Goal: Transaction & Acquisition: Purchase product/service

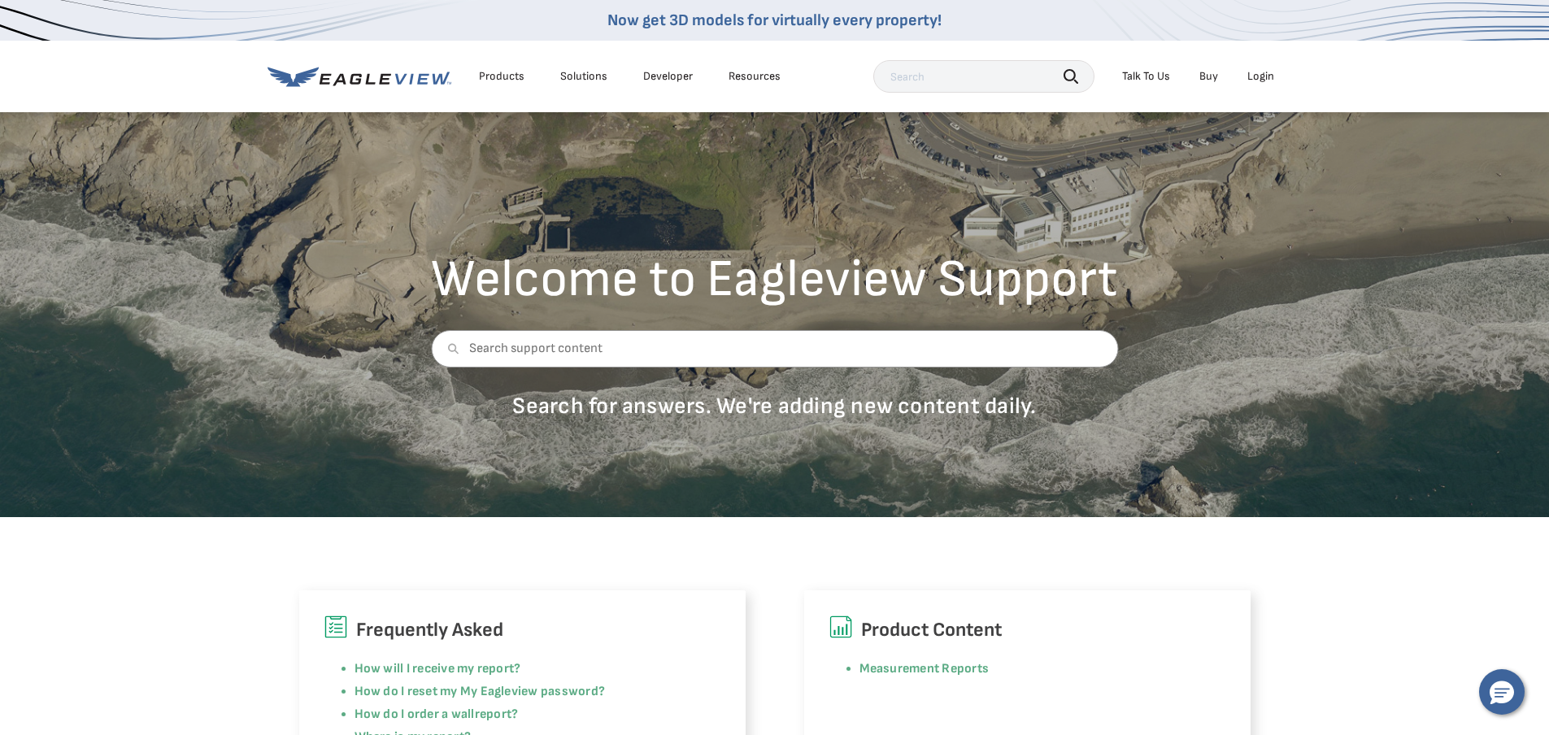
click at [1263, 76] on div "Login" at bounding box center [1261, 76] width 27 height 15
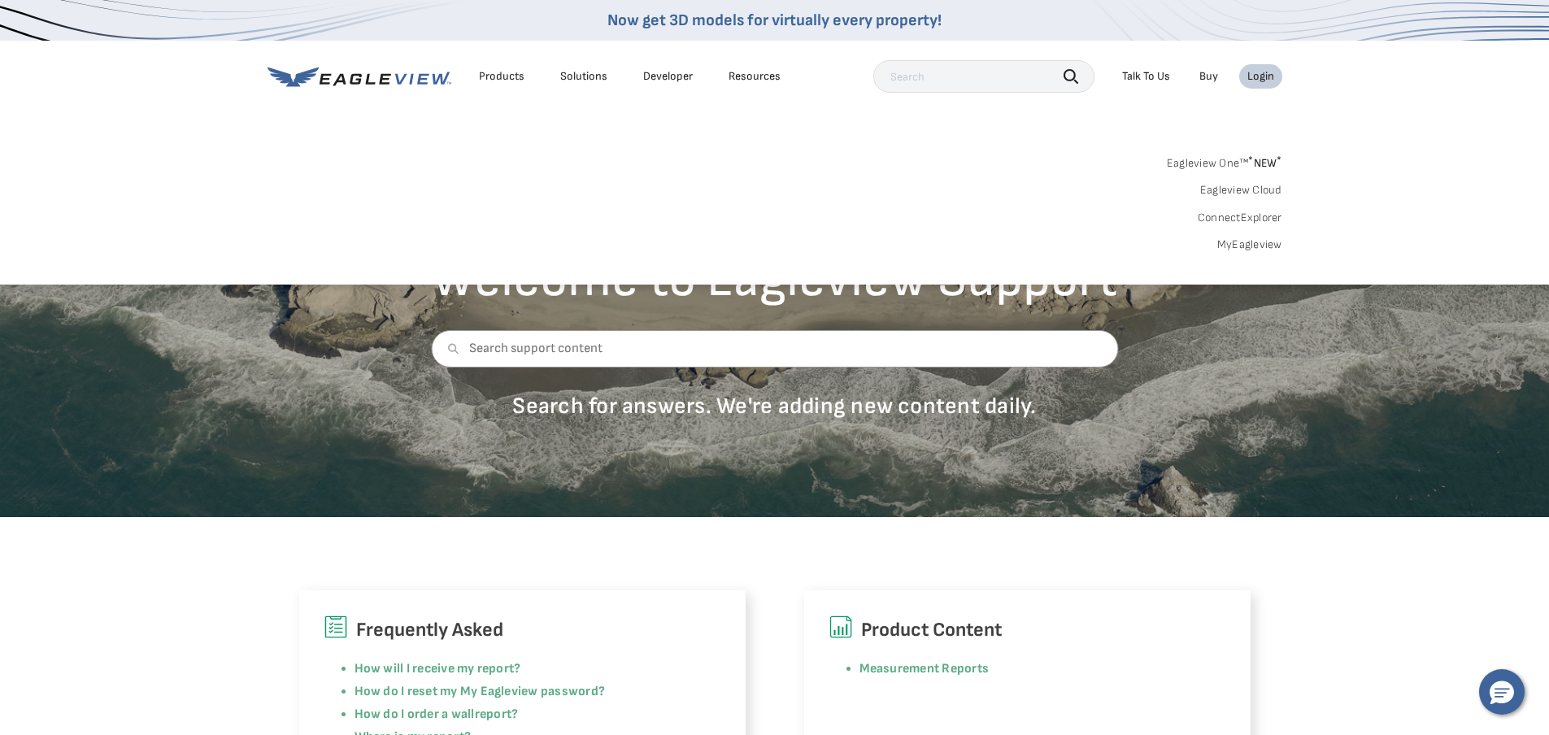
click at [1267, 246] on link "MyEagleview" at bounding box center [1249, 244] width 65 height 15
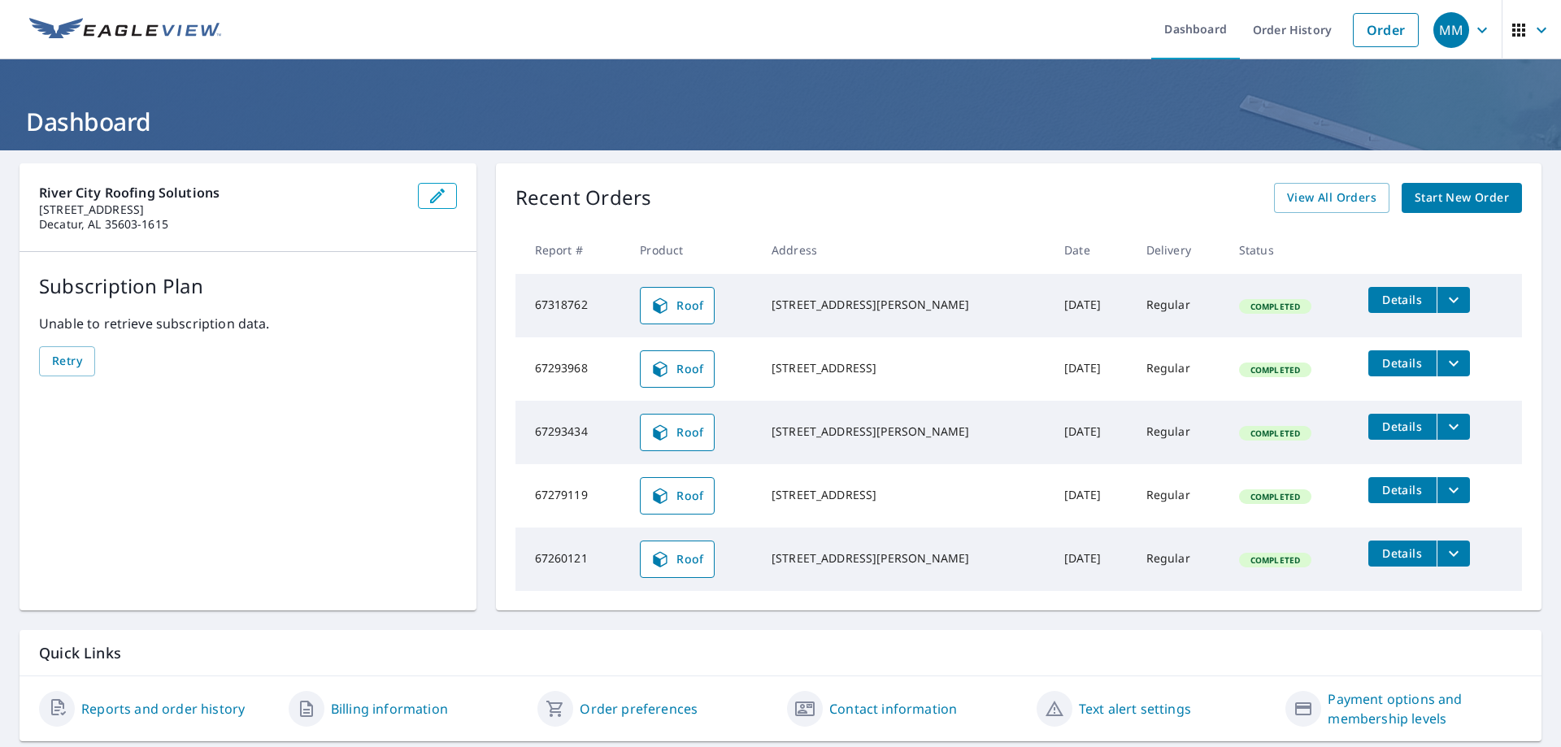
click at [1442, 195] on span "Start New Order" at bounding box center [1462, 198] width 94 height 20
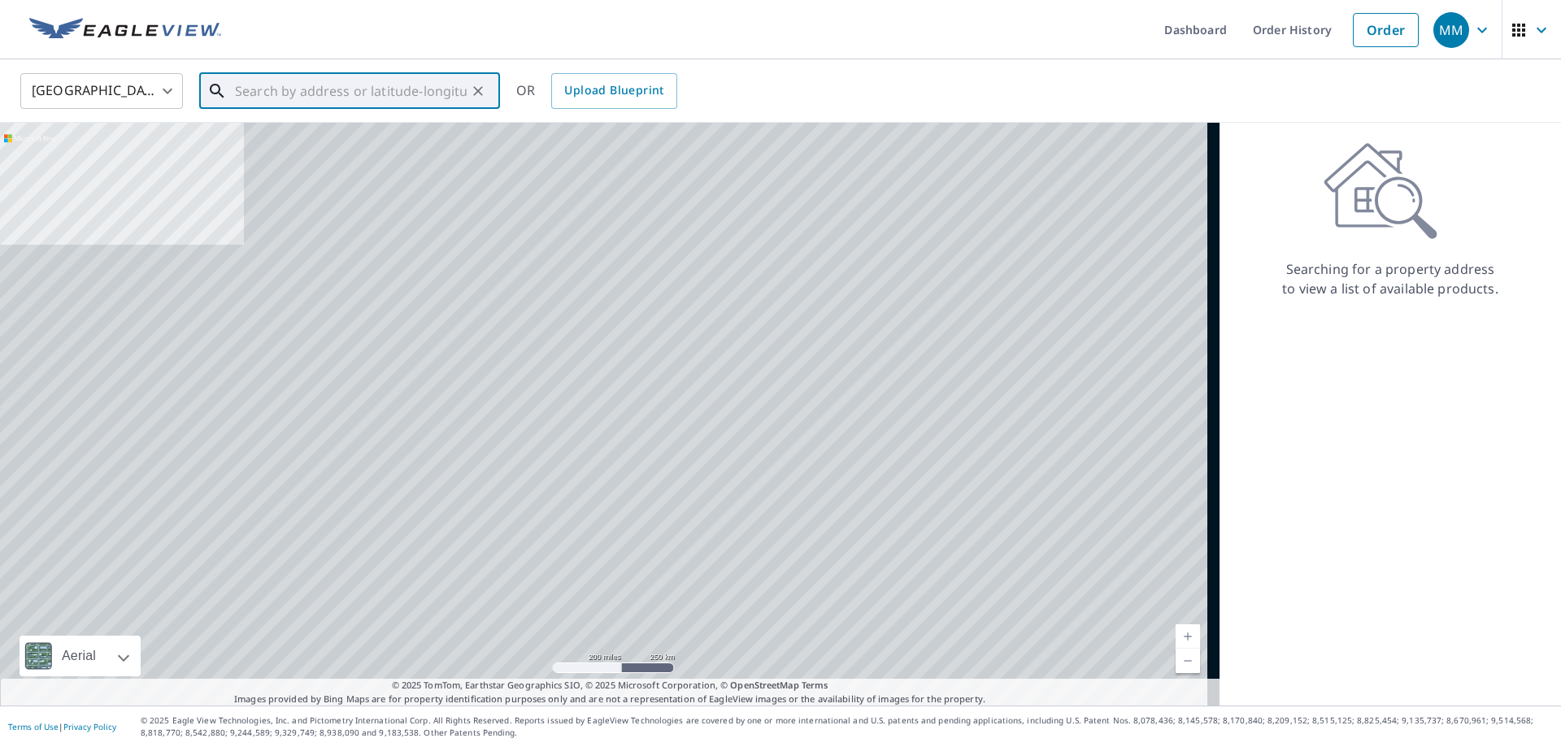
click at [429, 90] on input "text" at bounding box center [351, 91] width 232 height 46
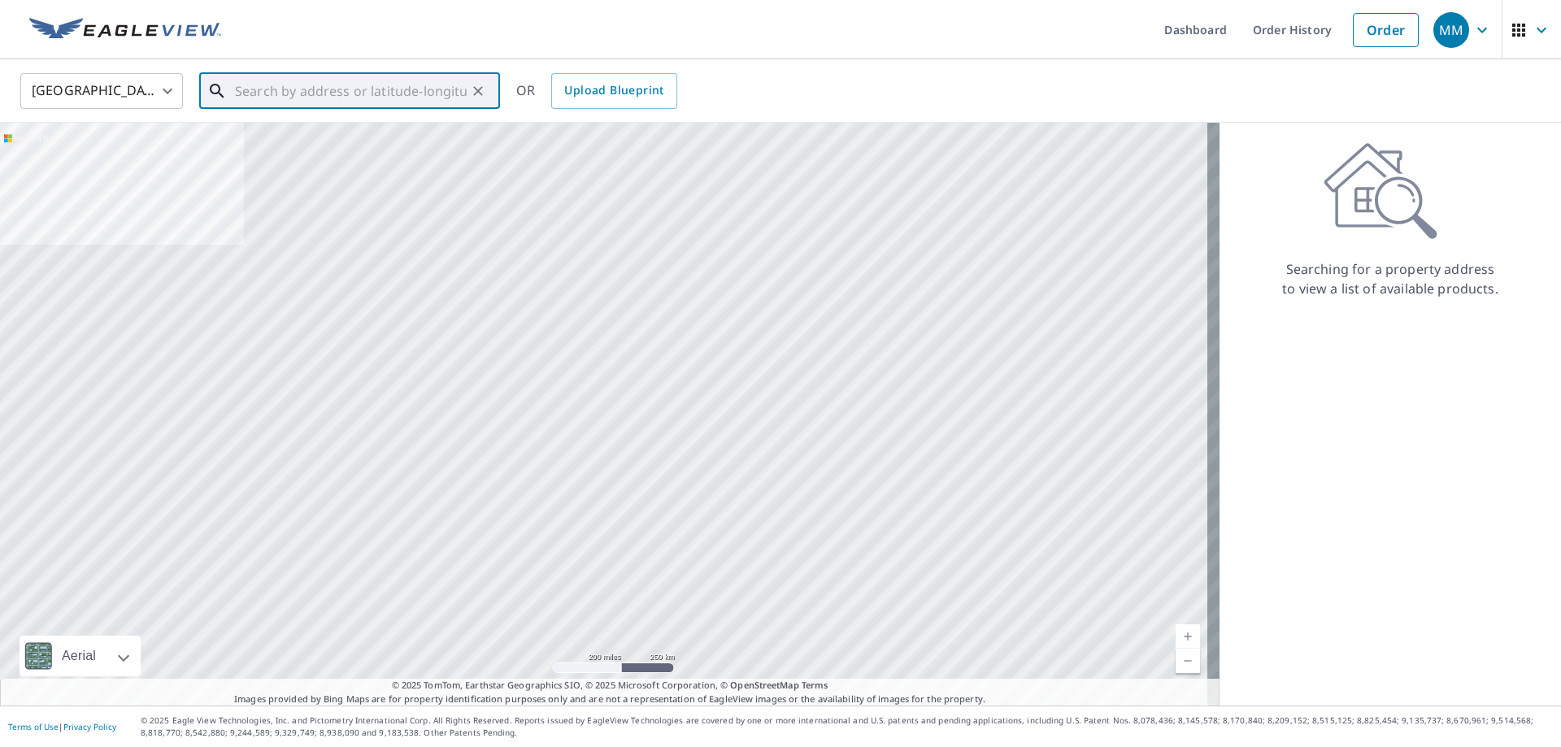
paste input "1422 Ascent Trail NW"
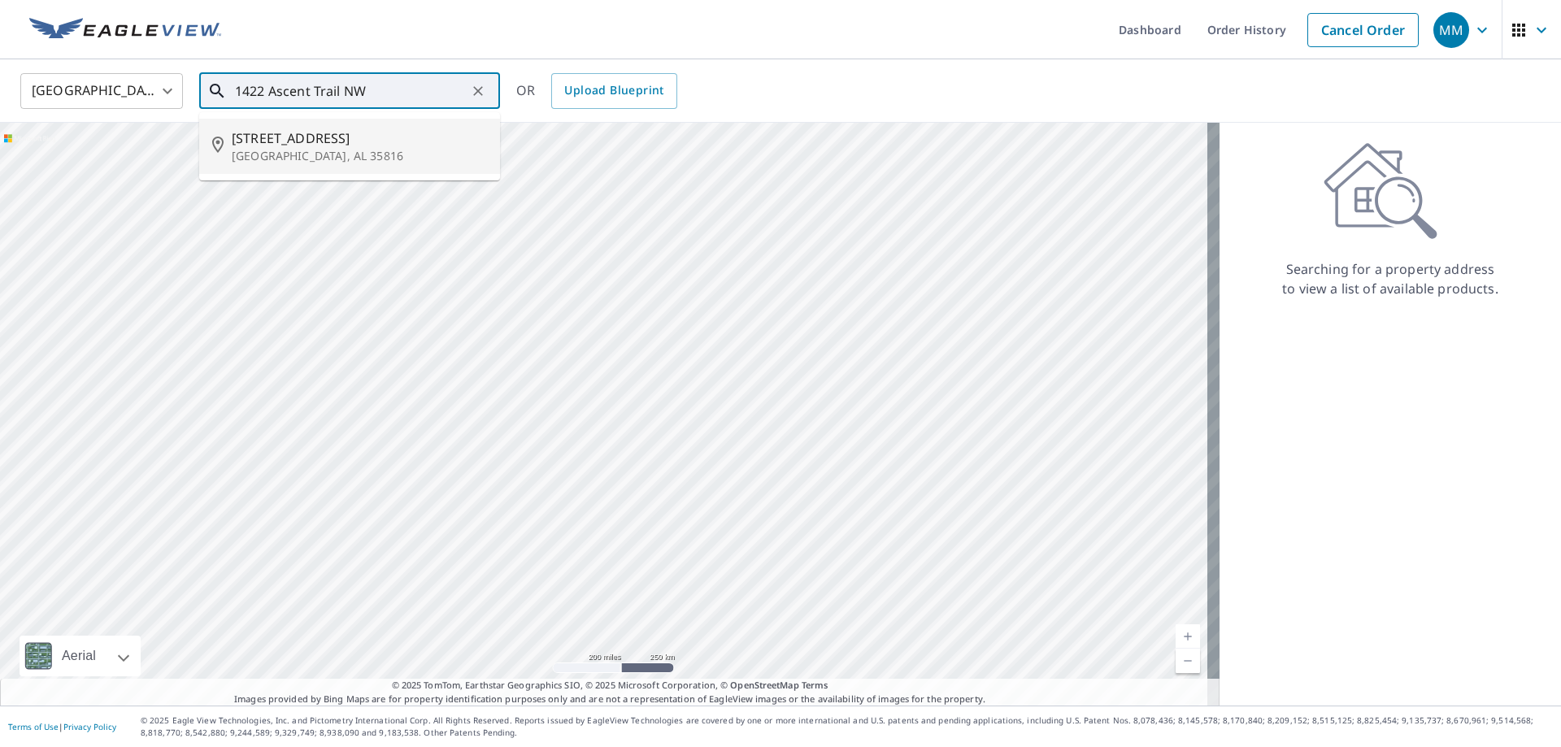
click at [387, 142] on span "[STREET_ADDRESS]" at bounding box center [359, 138] width 255 height 20
type input "[STREET_ADDRESS]"
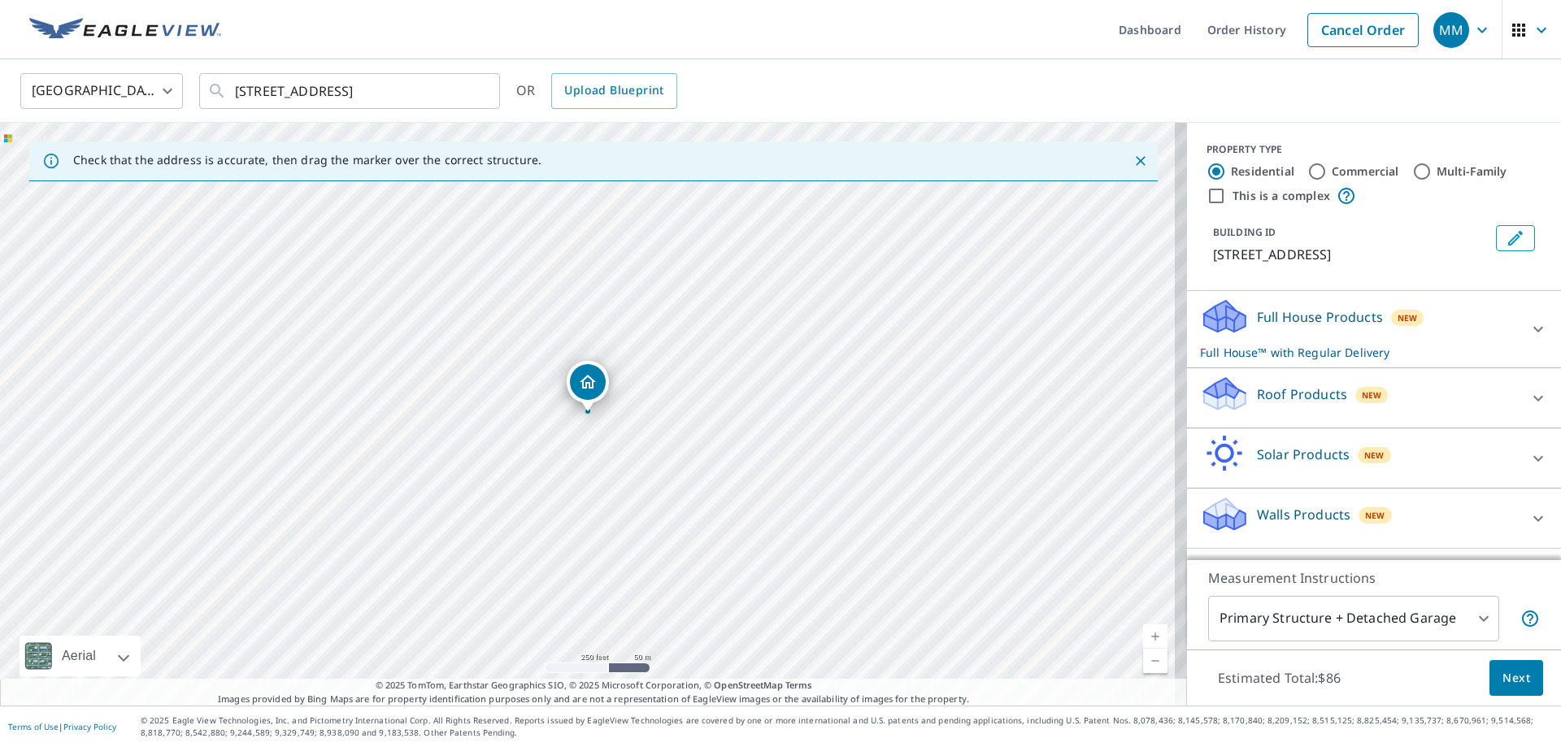
click at [1324, 389] on p "Roof Products" at bounding box center [1302, 395] width 90 height 20
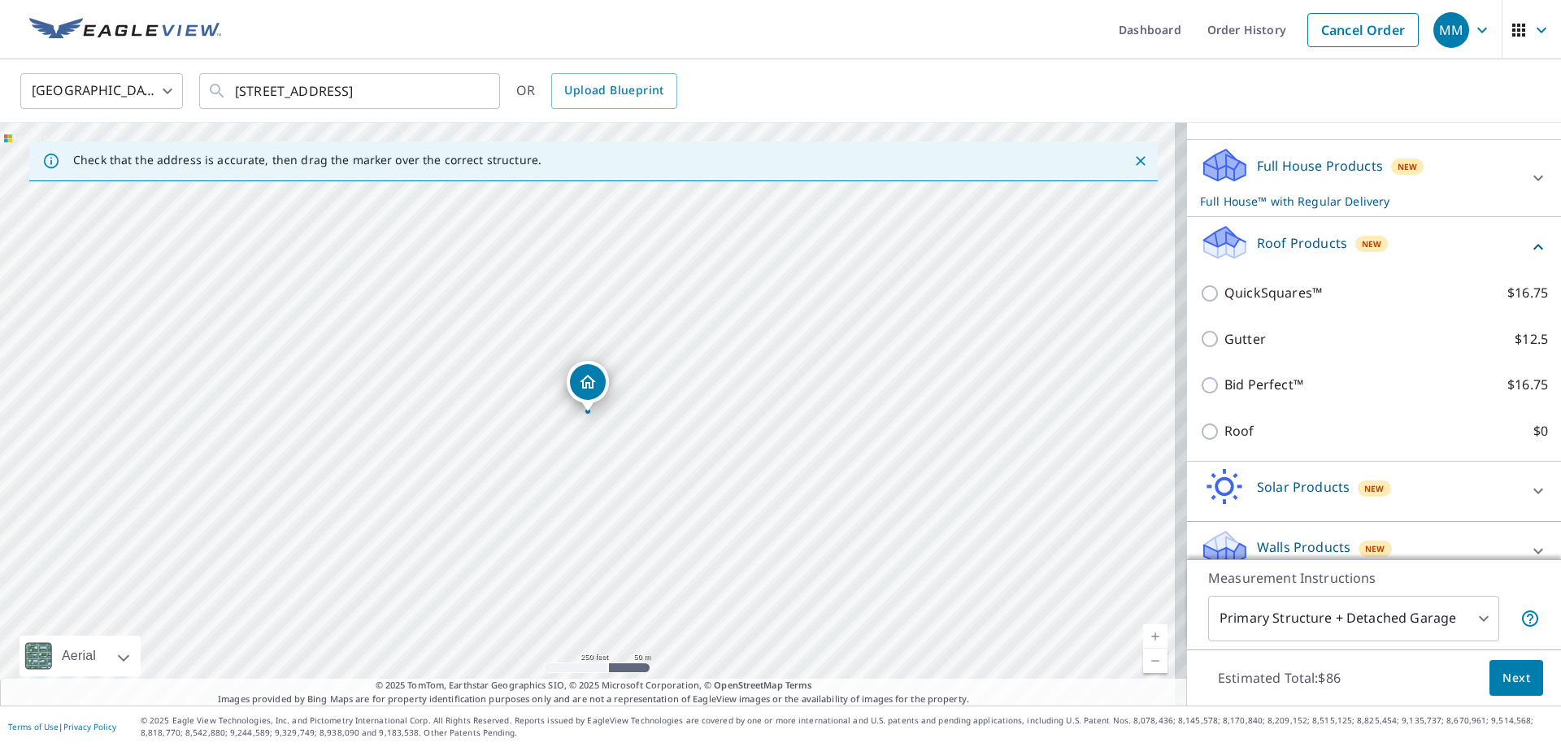
scroll to position [163, 0]
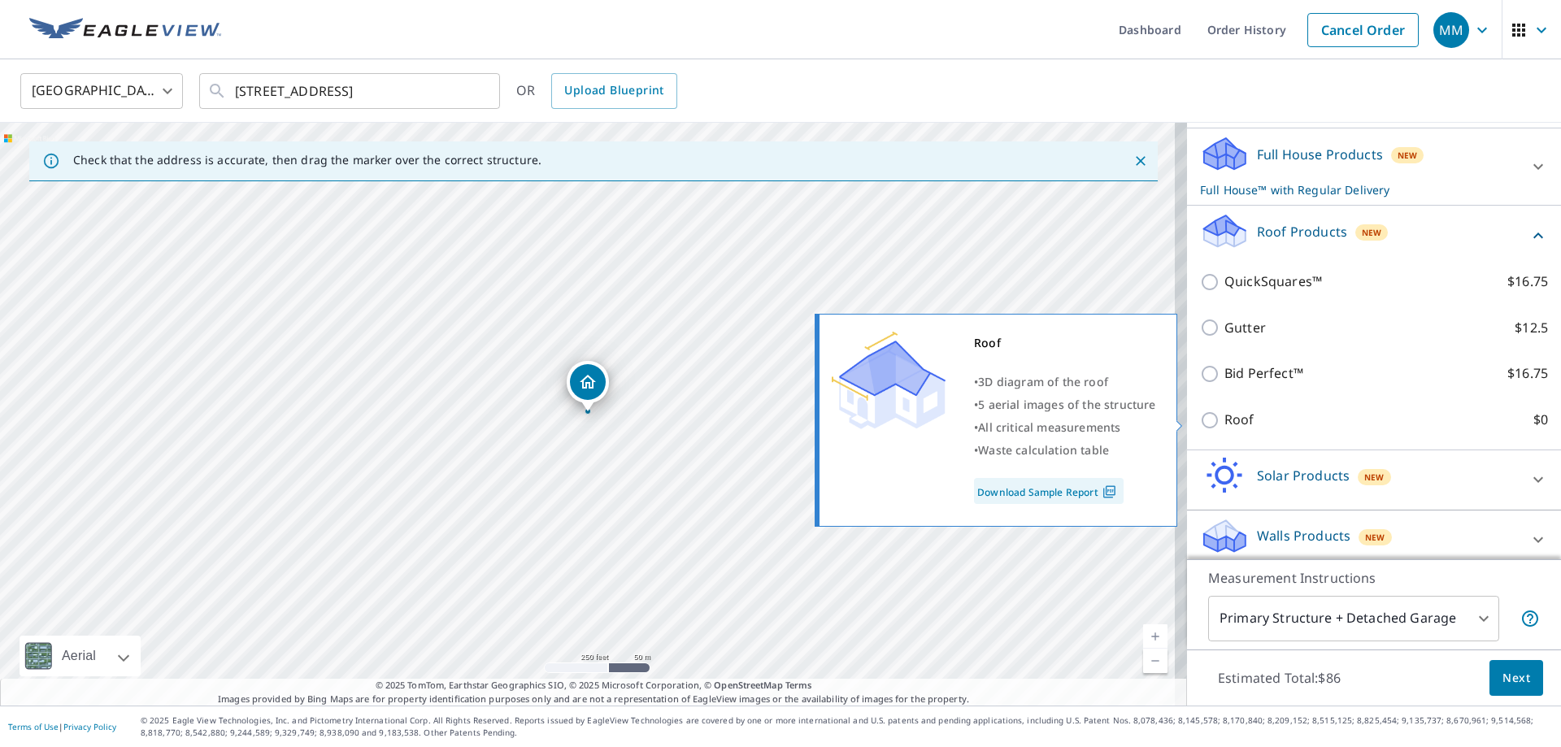
click at [1225, 427] on p "Roof" at bounding box center [1240, 420] width 30 height 20
click at [1223, 427] on input "Roof $0" at bounding box center [1212, 421] width 24 height 20
checkbox input "true"
type input "3"
checkbox input "false"
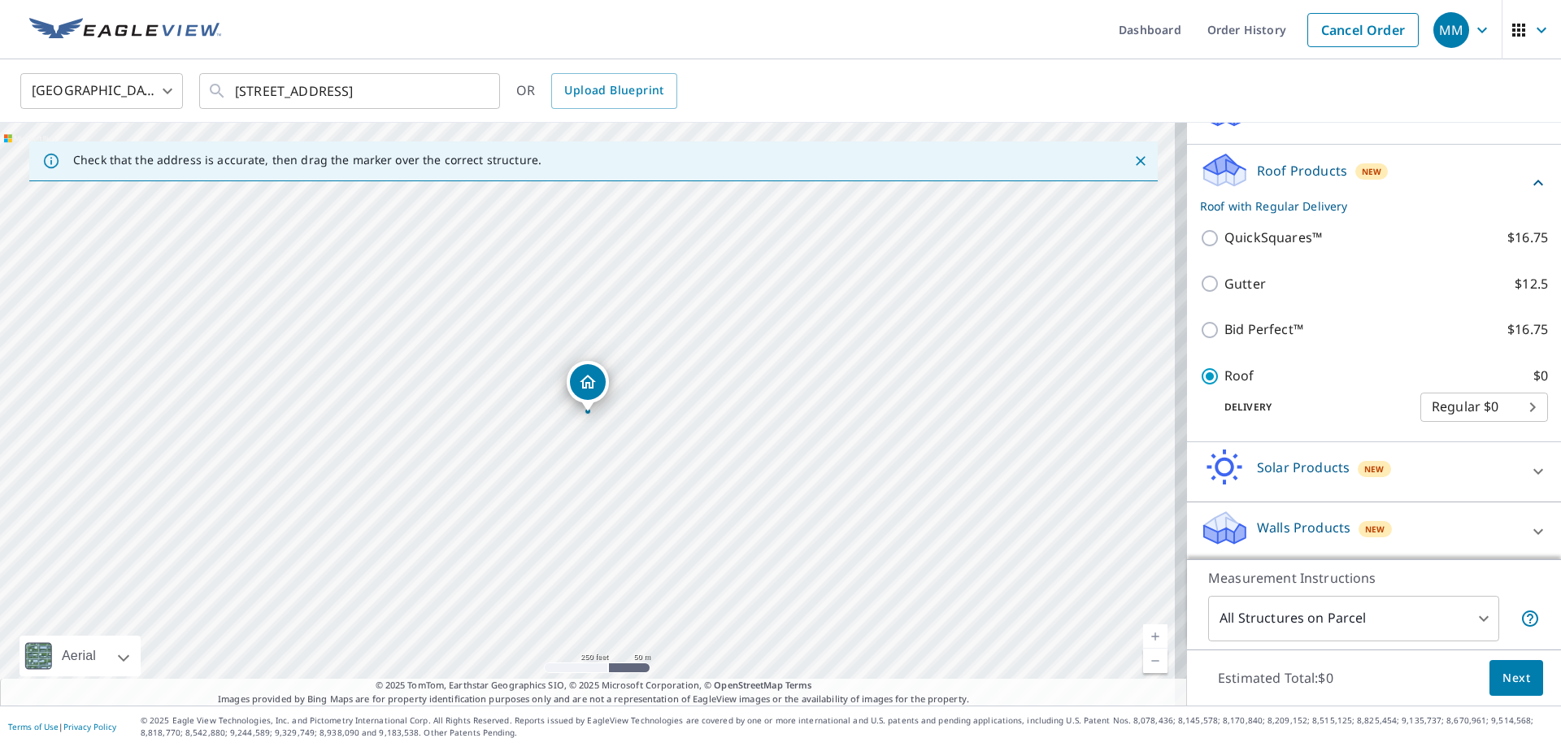
click at [1505, 669] on span "Next" at bounding box center [1517, 679] width 28 height 20
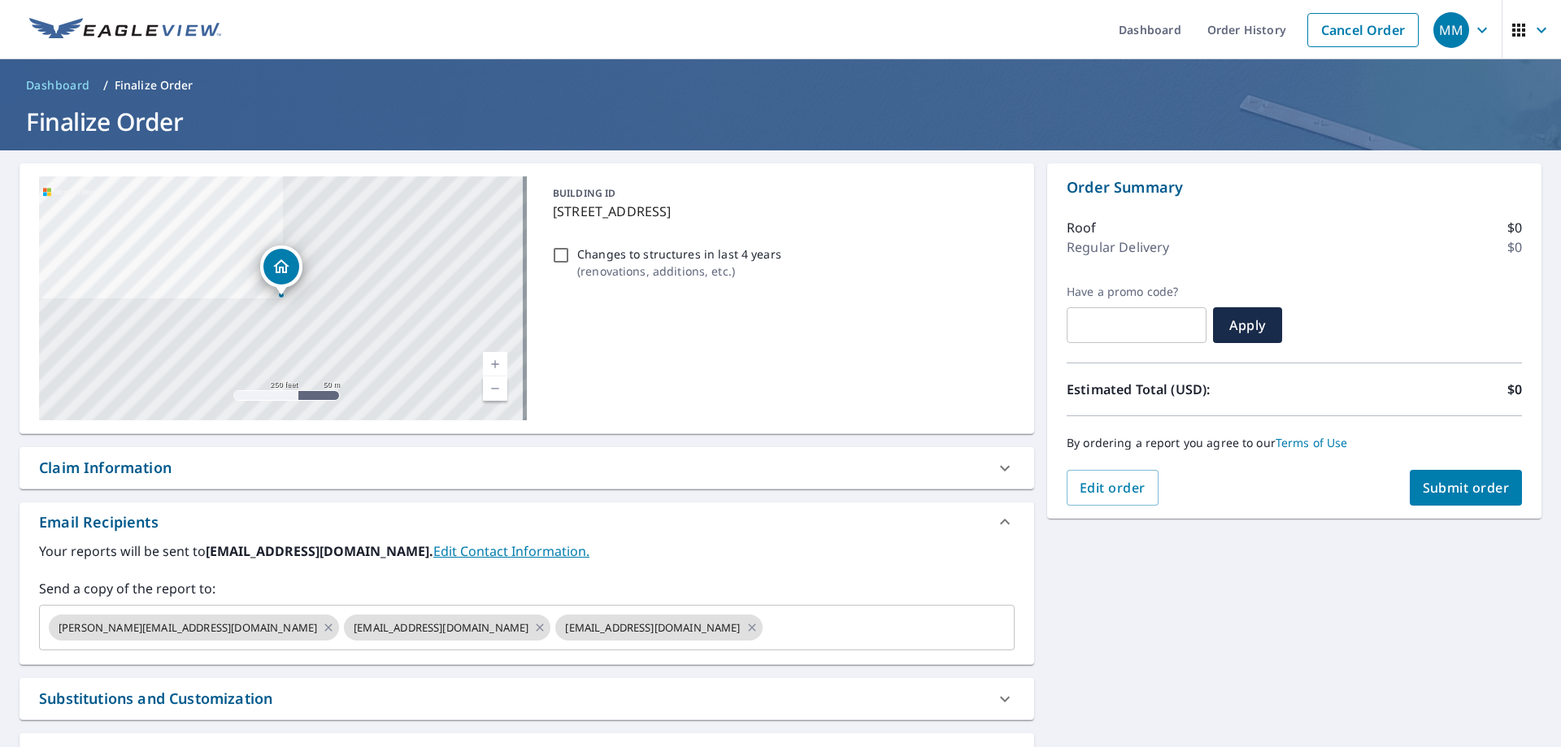
click at [1470, 492] on span "Submit order" at bounding box center [1466, 488] width 87 height 18
